Goal: Transaction & Acquisition: Download file/media

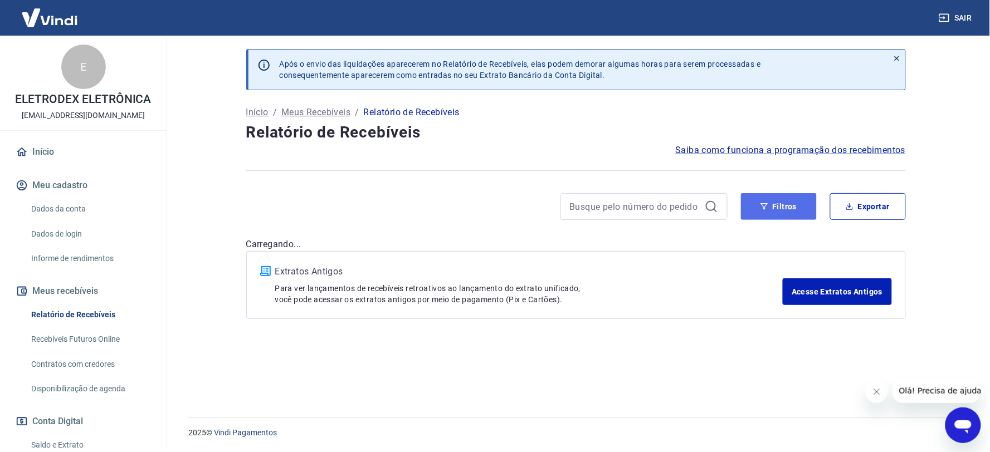
click at [789, 206] on button "Filtros" at bounding box center [779, 206] width 76 height 27
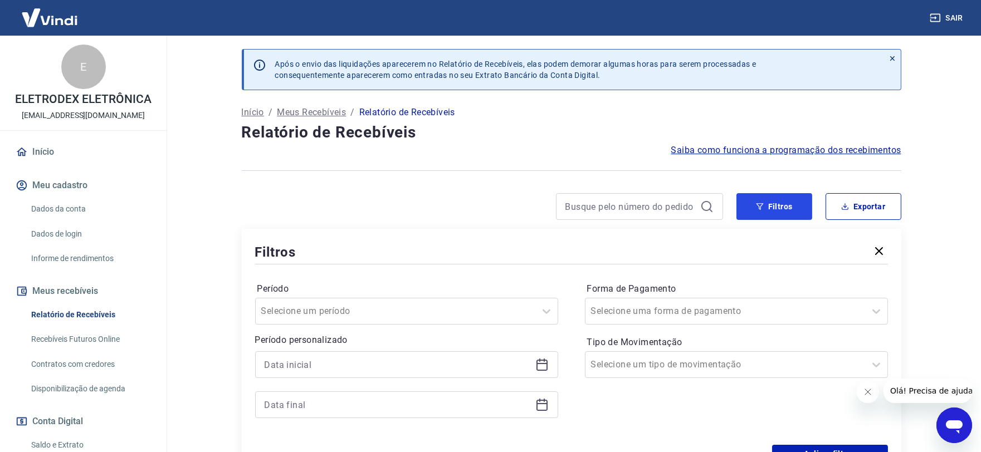
scroll to position [176, 0]
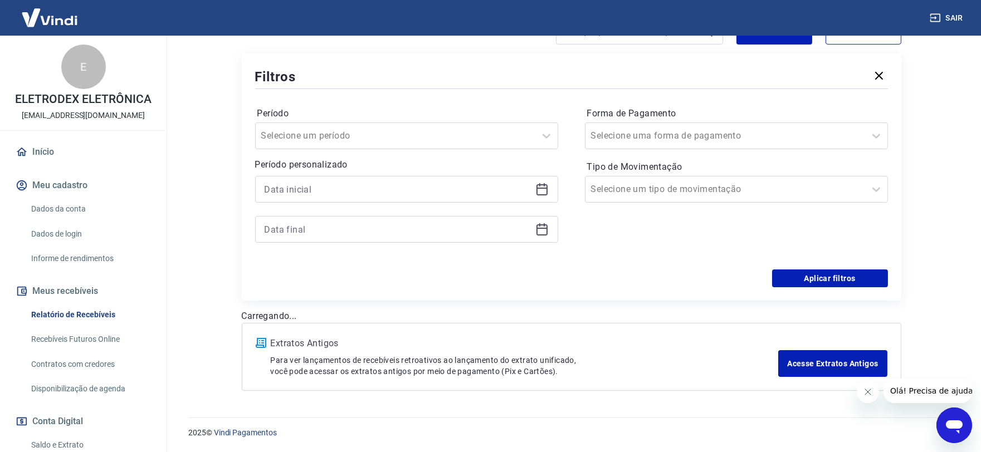
click at [541, 186] on icon at bounding box center [541, 189] width 13 height 13
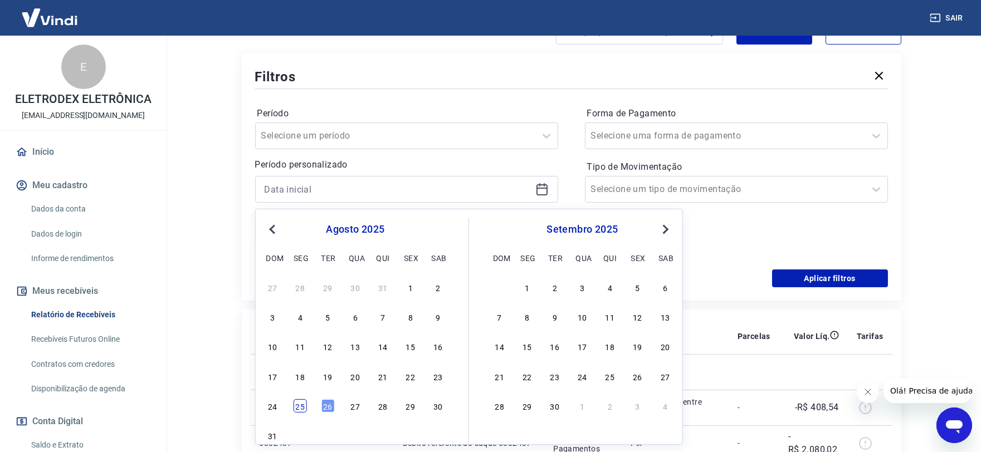
click at [299, 408] on div "25" at bounding box center [300, 406] width 13 height 13
type input "[DATE]"
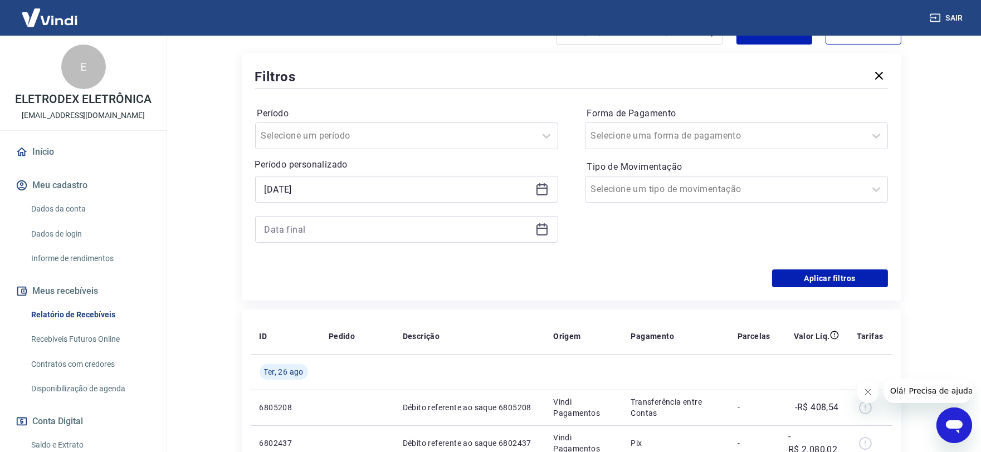
click at [542, 226] on icon at bounding box center [541, 229] width 13 height 13
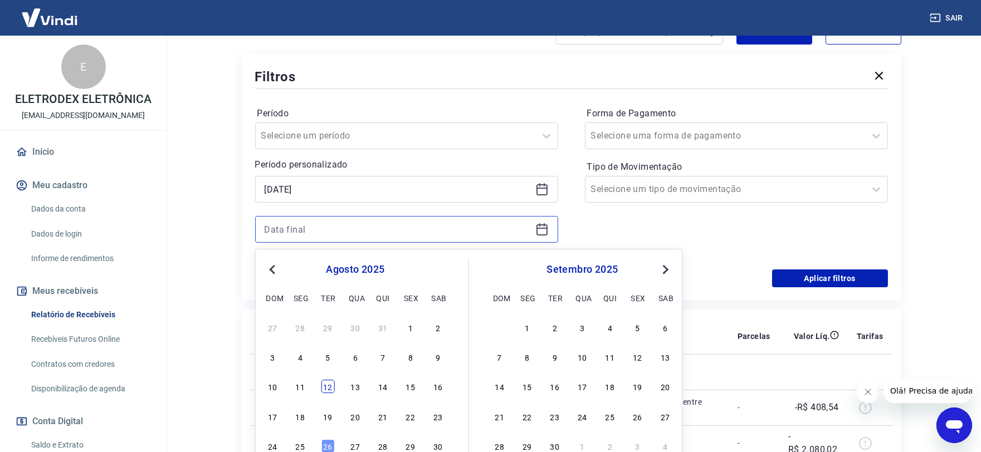
scroll to position [237, 0]
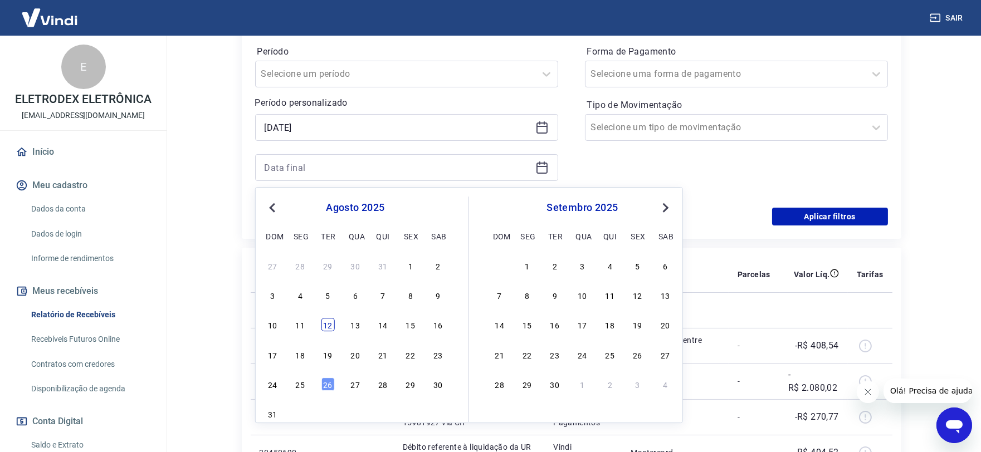
click at [331, 382] on div "26" at bounding box center [327, 384] width 13 height 13
type input "[DATE]"
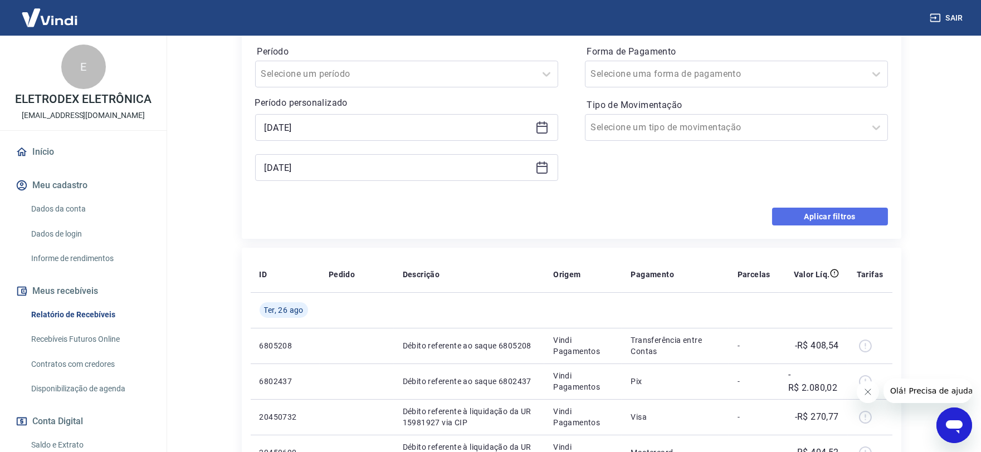
click at [830, 225] on button "Aplicar filtros" at bounding box center [830, 217] width 116 height 18
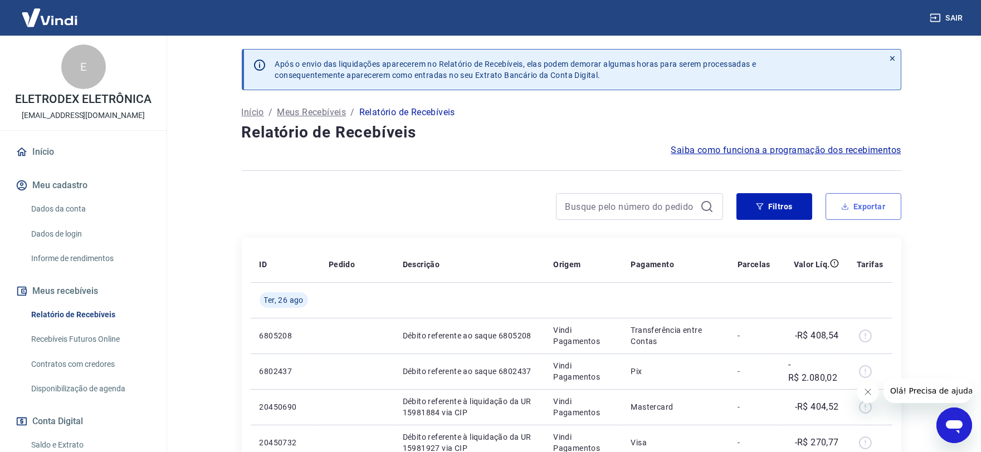
click at [846, 211] on button "Exportar" at bounding box center [864, 206] width 76 height 27
type input "[DATE]"
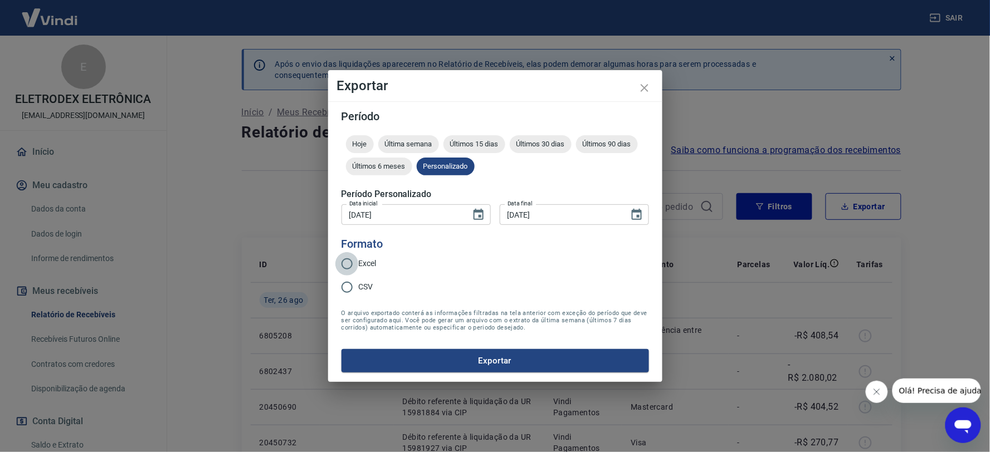
click at [352, 260] on input "Excel" at bounding box center [346, 263] width 23 height 23
radio input "true"
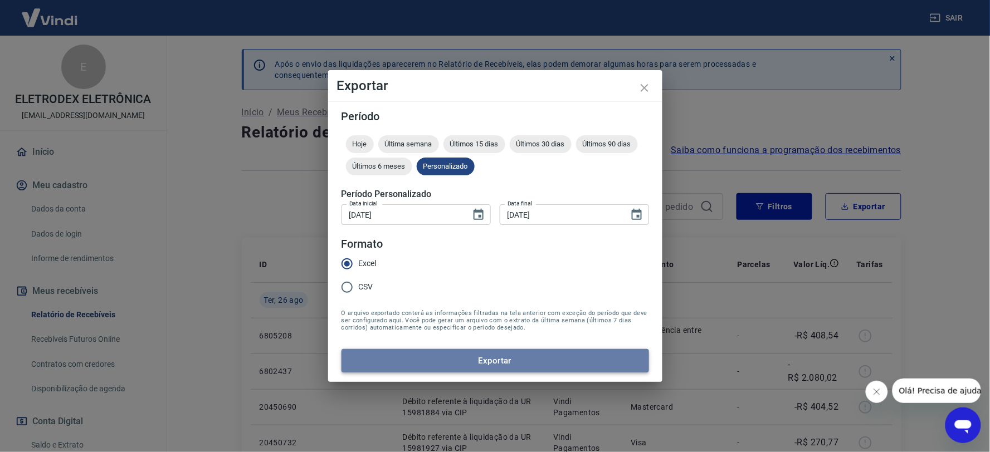
click at [480, 364] on button "Exportar" at bounding box center [496, 360] width 308 height 23
